Goal: Task Accomplishment & Management: Use online tool/utility

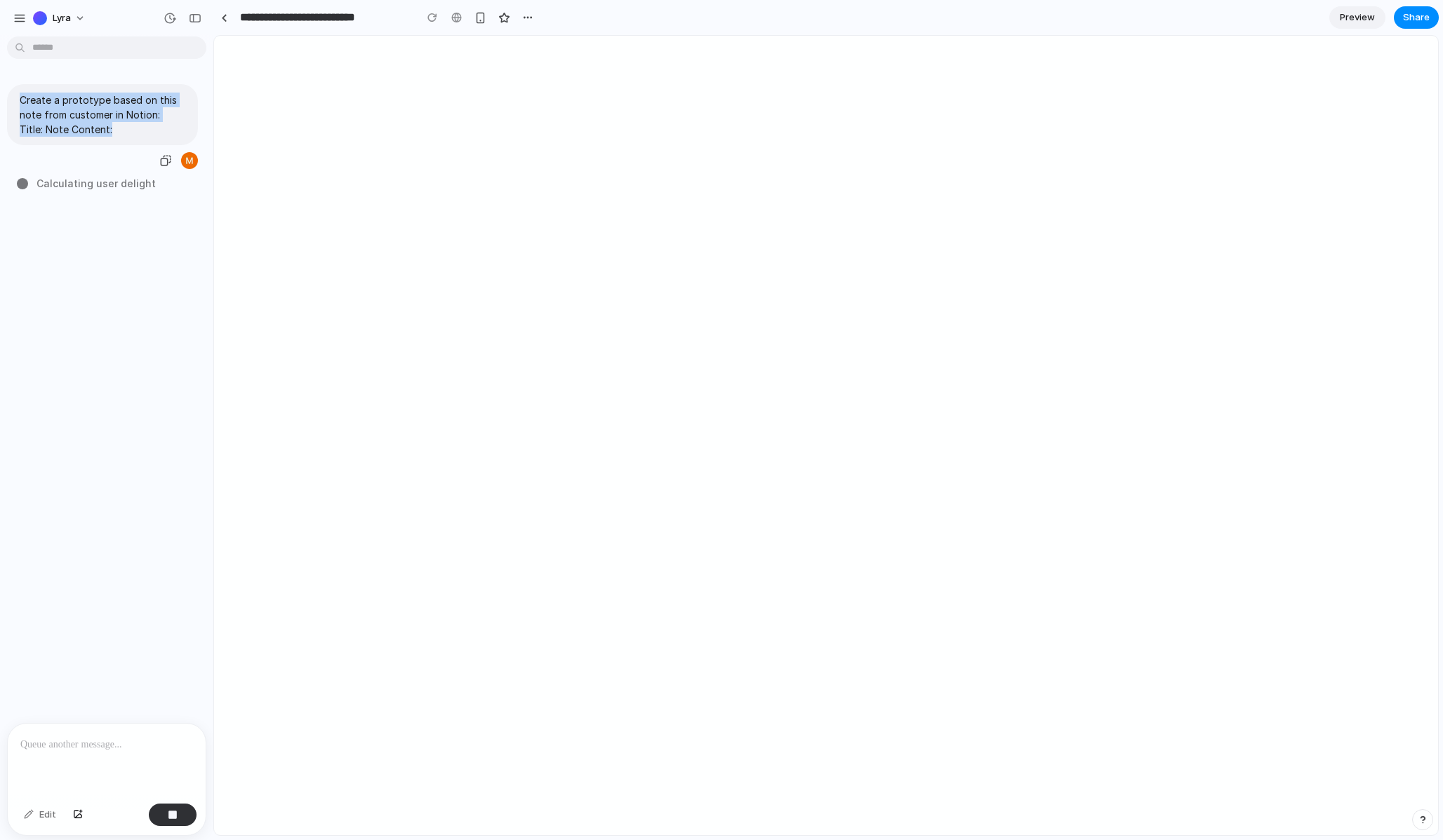
drag, startPoint x: 21, startPoint y: 98, endPoint x: 88, endPoint y: 132, distance: 75.1
click at [88, 132] on p "Create a prototype based on this note from customer in Notion: Title: Note Cont…" at bounding box center [102, 114] width 166 height 44
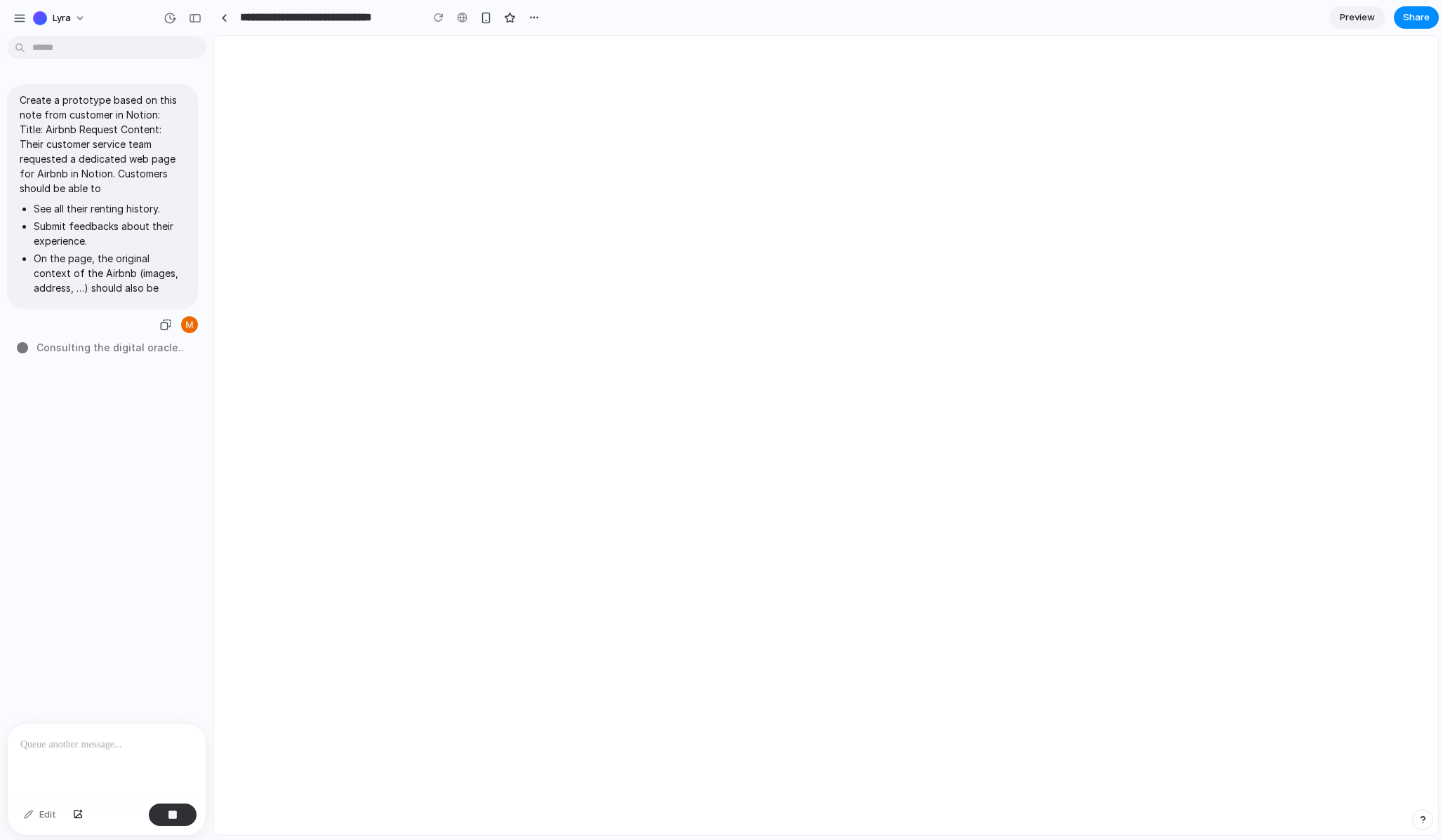
click at [135, 211] on li "See all their renting history." at bounding box center [110, 209] width 151 height 15
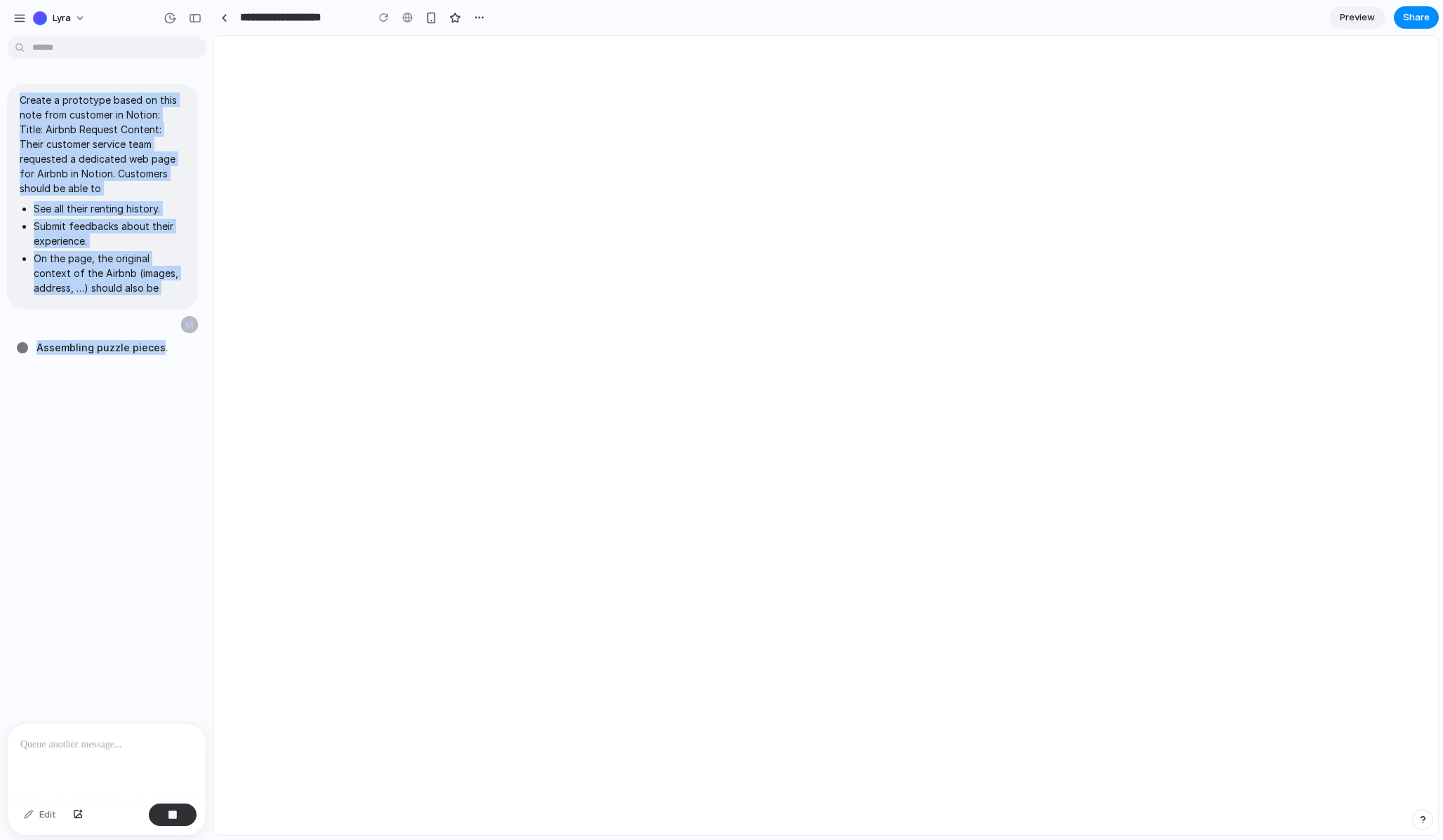
drag, startPoint x: 10, startPoint y: 89, endPoint x: 177, endPoint y: 354, distance: 313.2
click at [177, 354] on div "Create a prototype based on this note from customer in Notion: Title: Airbnb Re…" at bounding box center [102, 382] width 205 height 681
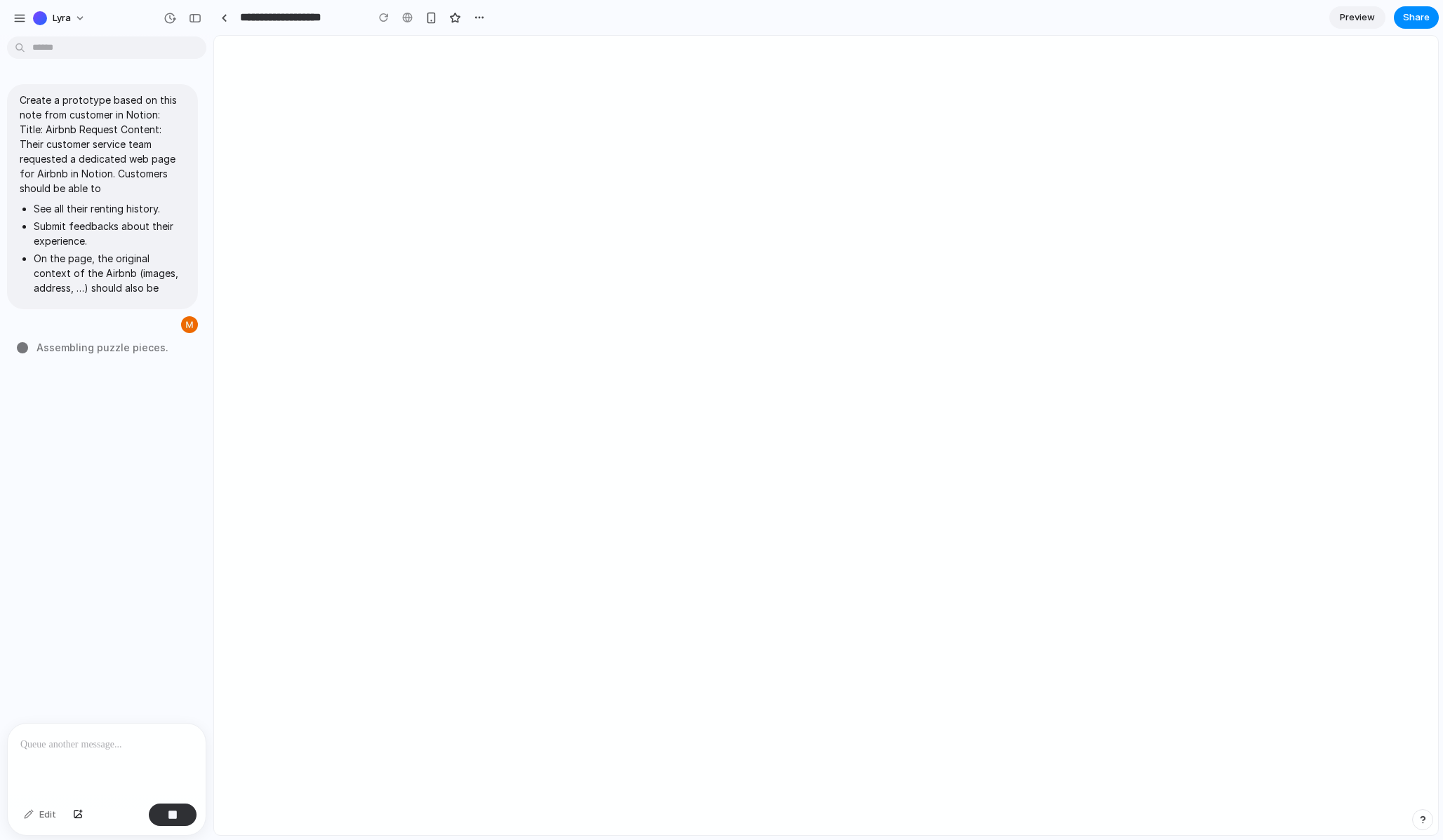
click at [146, 375] on div "Create a prototype based on this note from customer in Notion: Title: Airbnb Re…" at bounding box center [102, 382] width 205 height 681
click at [158, 240] on li "Submit feedbacks about their experience." at bounding box center [110, 233] width 151 height 29
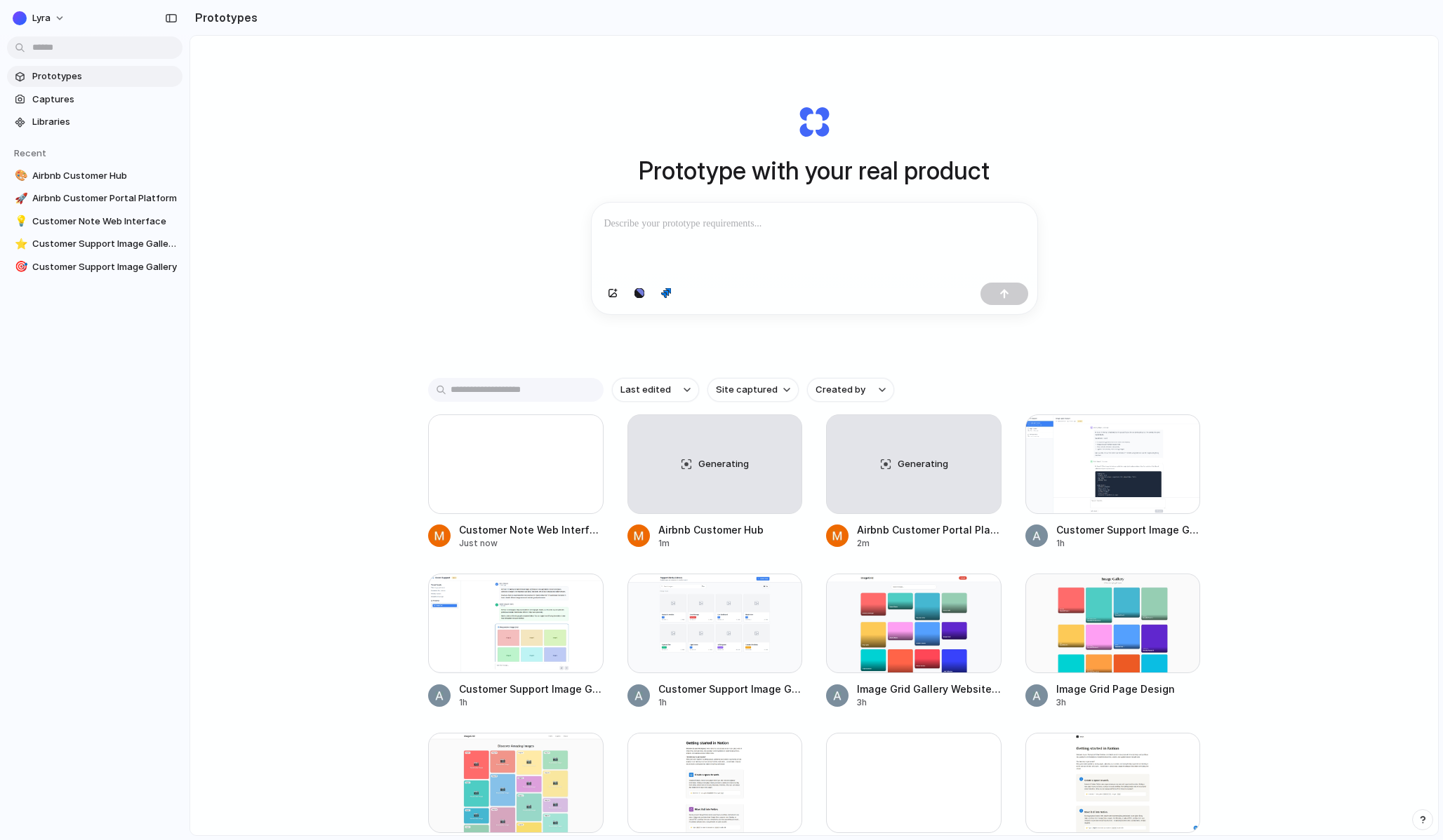
click at [401, 271] on div "Prototype with your real product Clone web app Clone screenshot Start from exis…" at bounding box center [814, 473] width 1247 height 874
